Goal: Navigation & Orientation: Find specific page/section

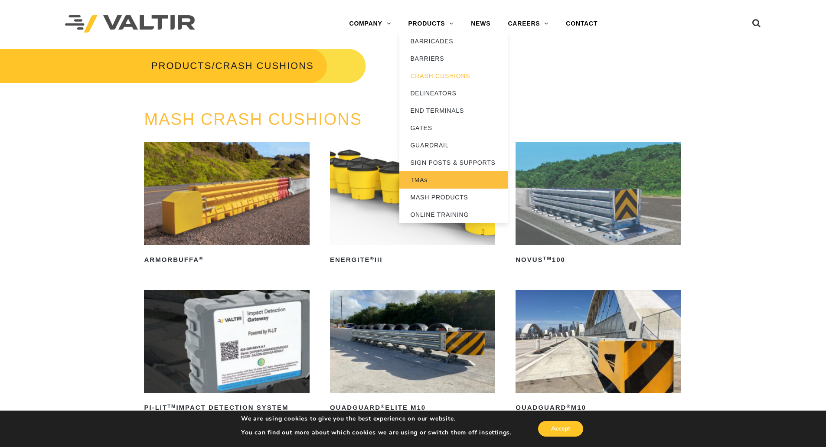
click at [421, 184] on link "TMAs" at bounding box center [453, 179] width 108 height 17
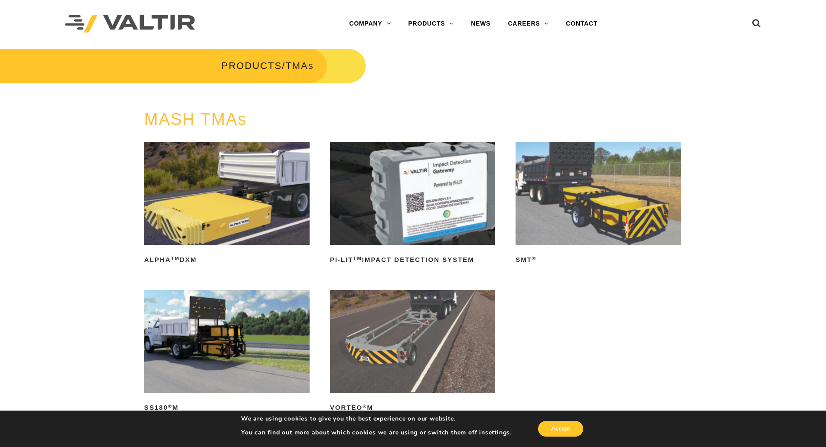
scroll to position [43, 0]
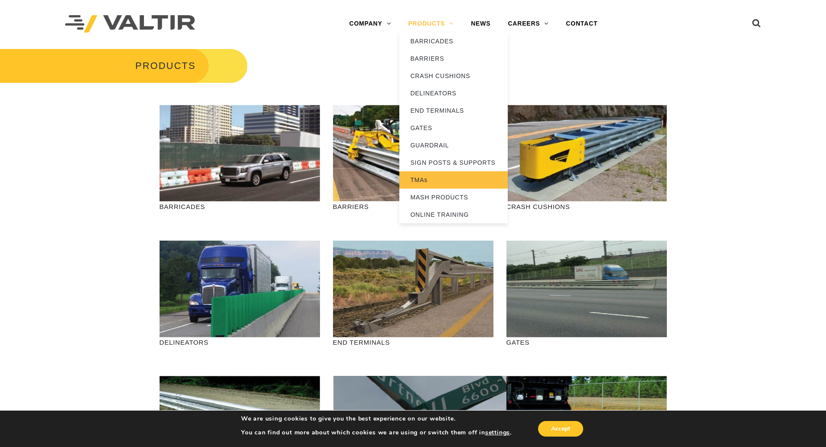
click at [422, 182] on link "TMAs" at bounding box center [453, 179] width 108 height 17
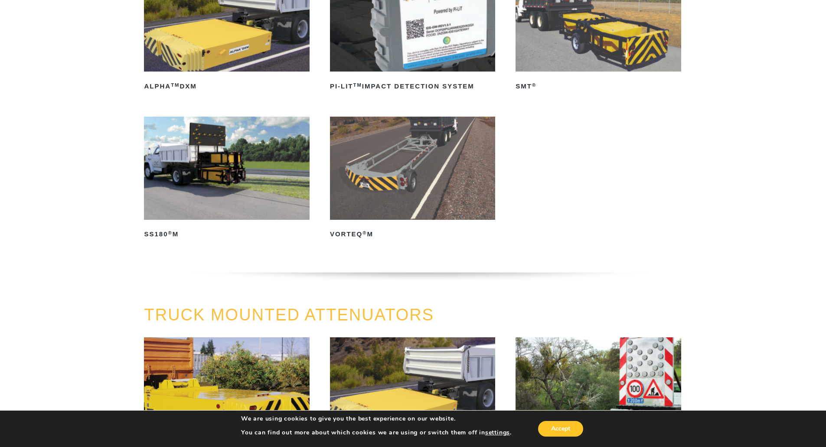
scroll to position [28754, 0]
